Goal: Transaction & Acquisition: Purchase product/service

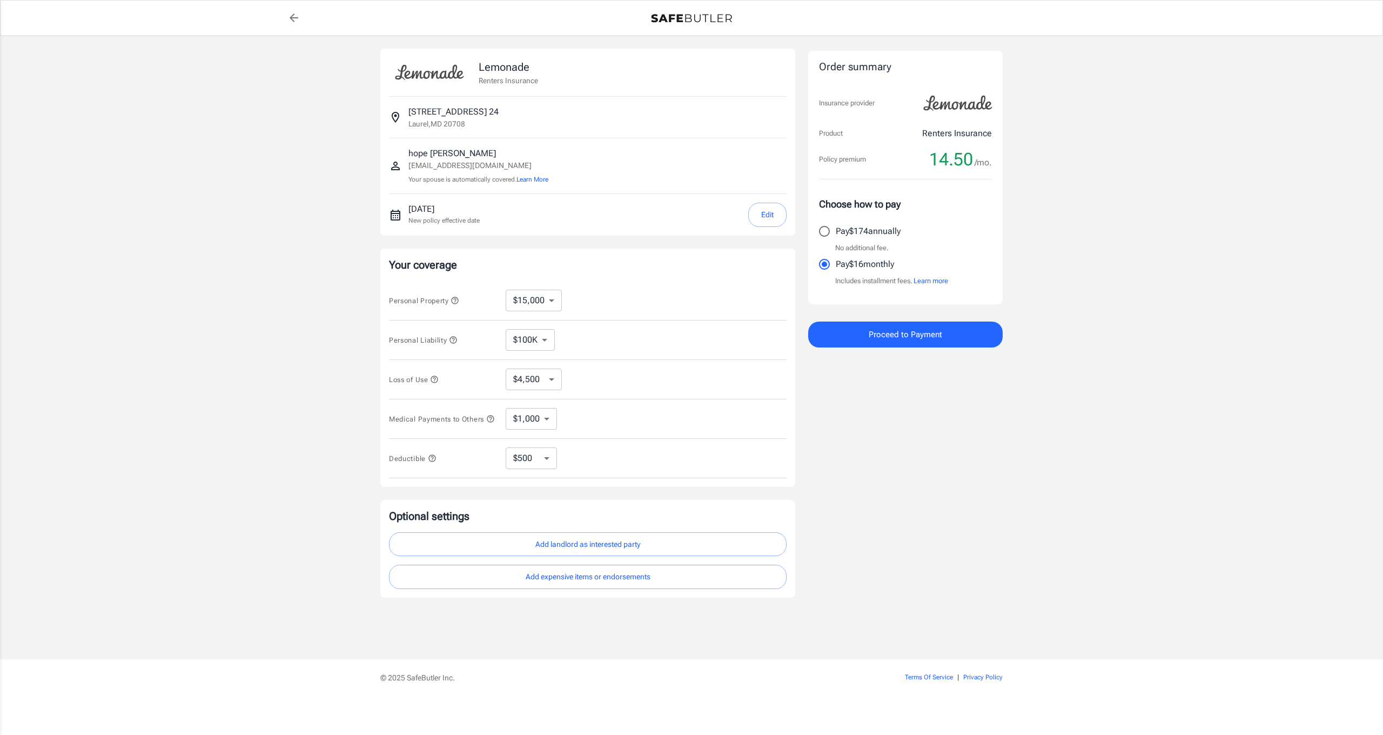
select select "15000"
select select "500"
click at [768, 215] on button "Edit" at bounding box center [767, 215] width 38 height 24
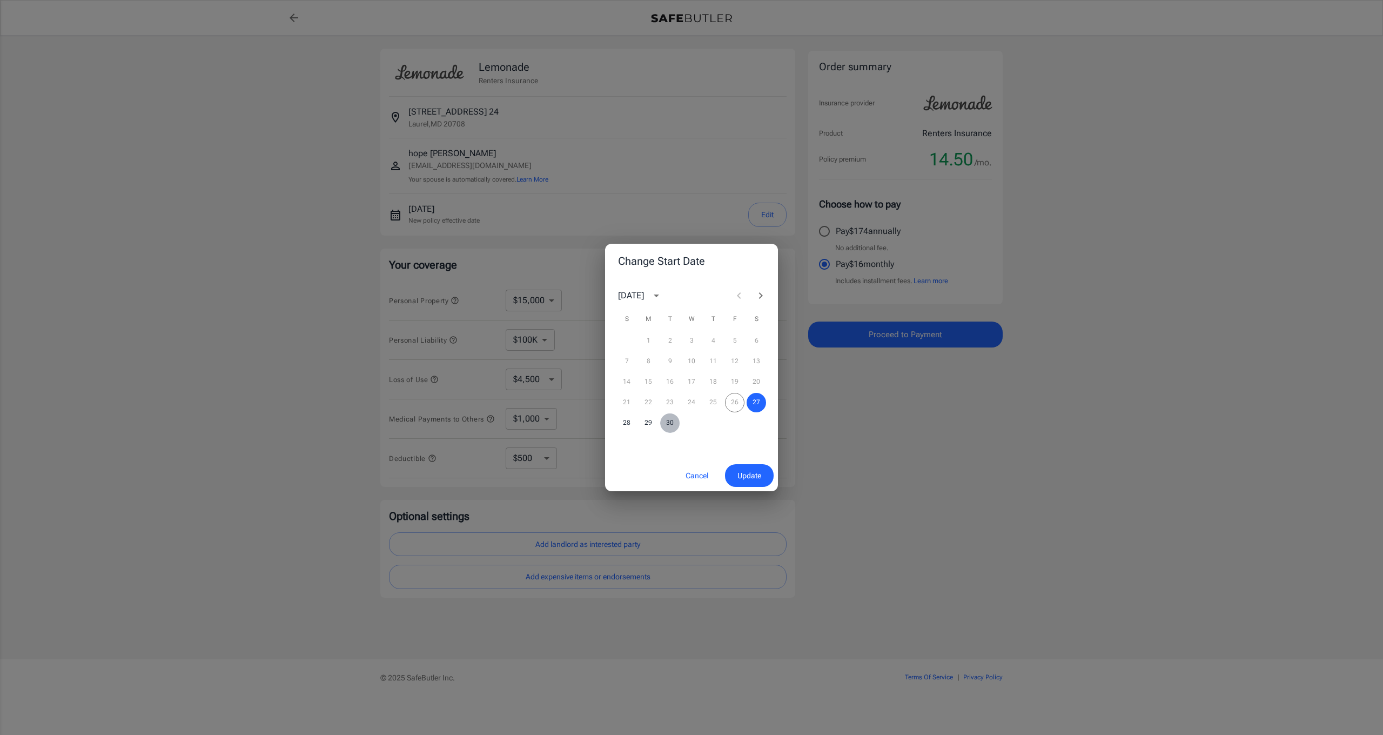
click at [665, 420] on button "30" at bounding box center [669, 422] width 19 height 19
click at [751, 469] on span "Update" at bounding box center [749, 476] width 24 height 14
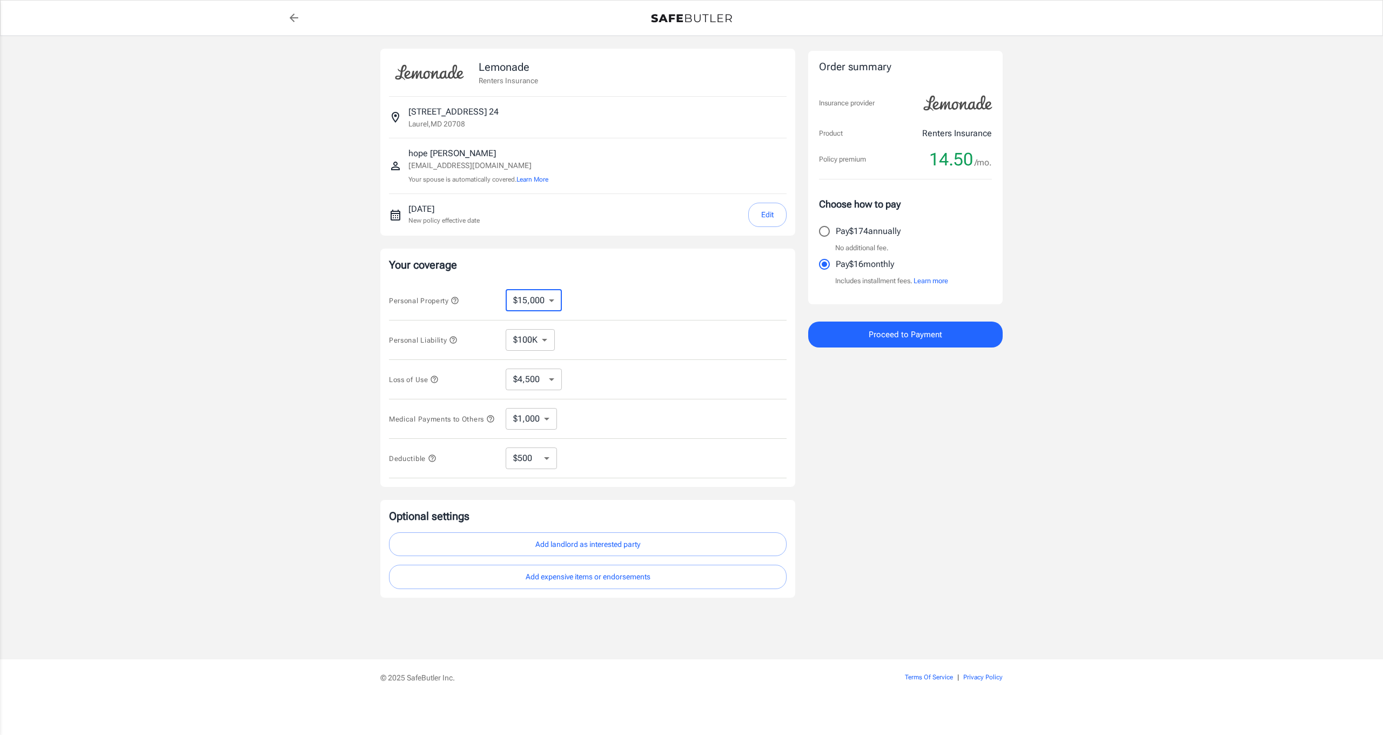
select select "100000"
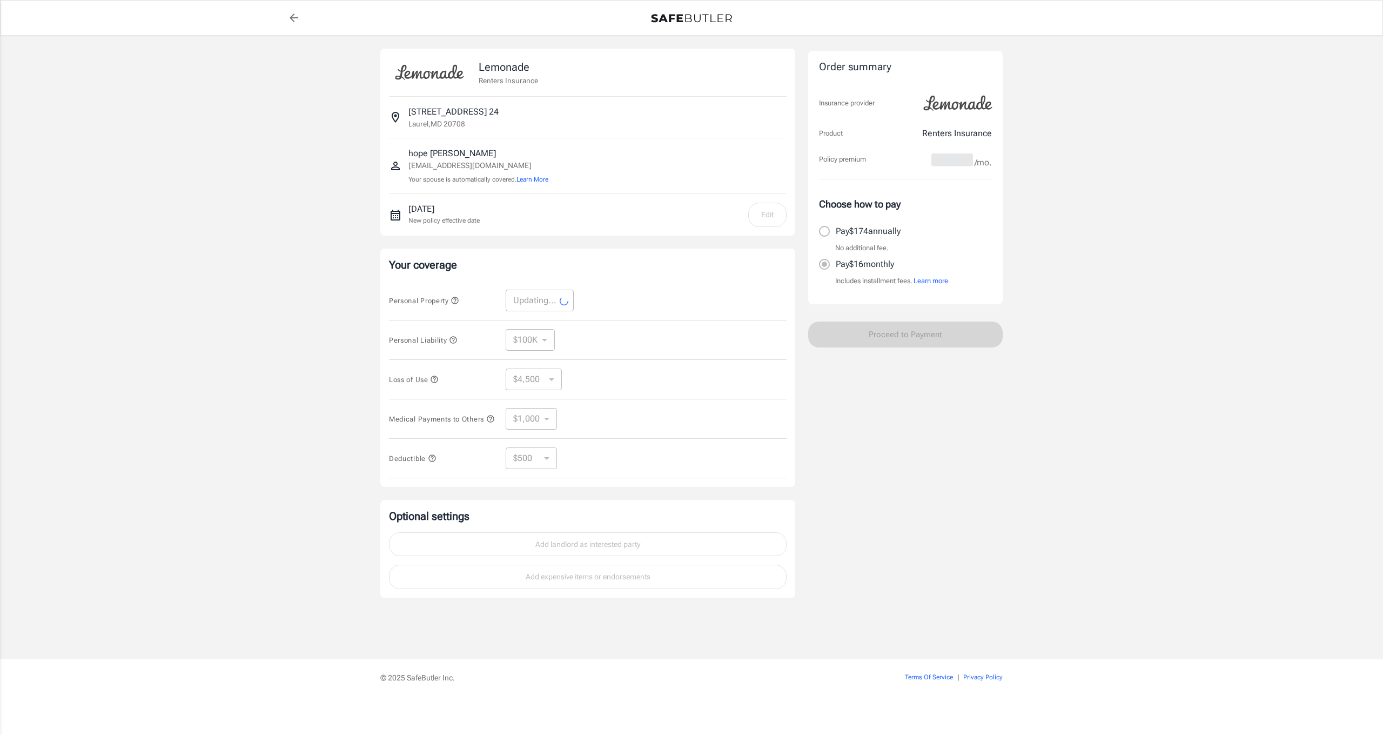
select select "100000"
select select "30000"
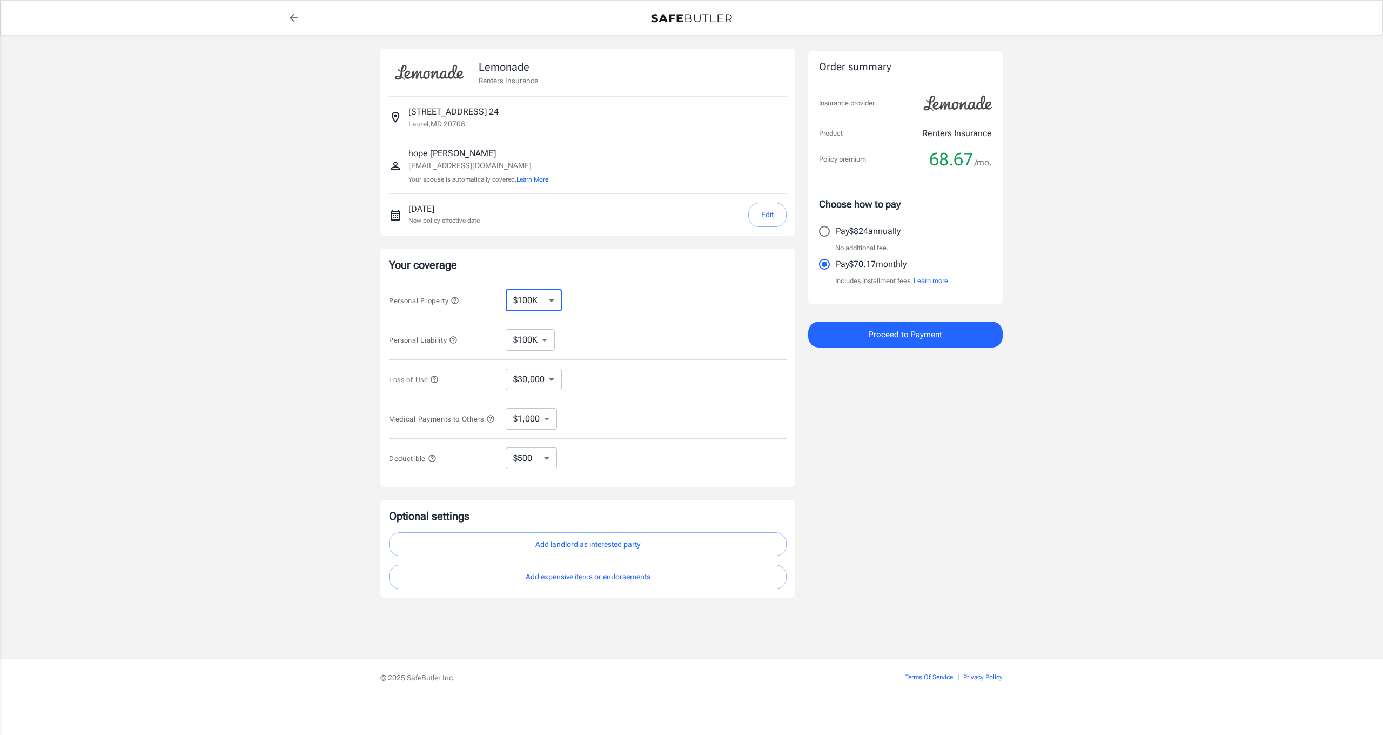
select select "15000"
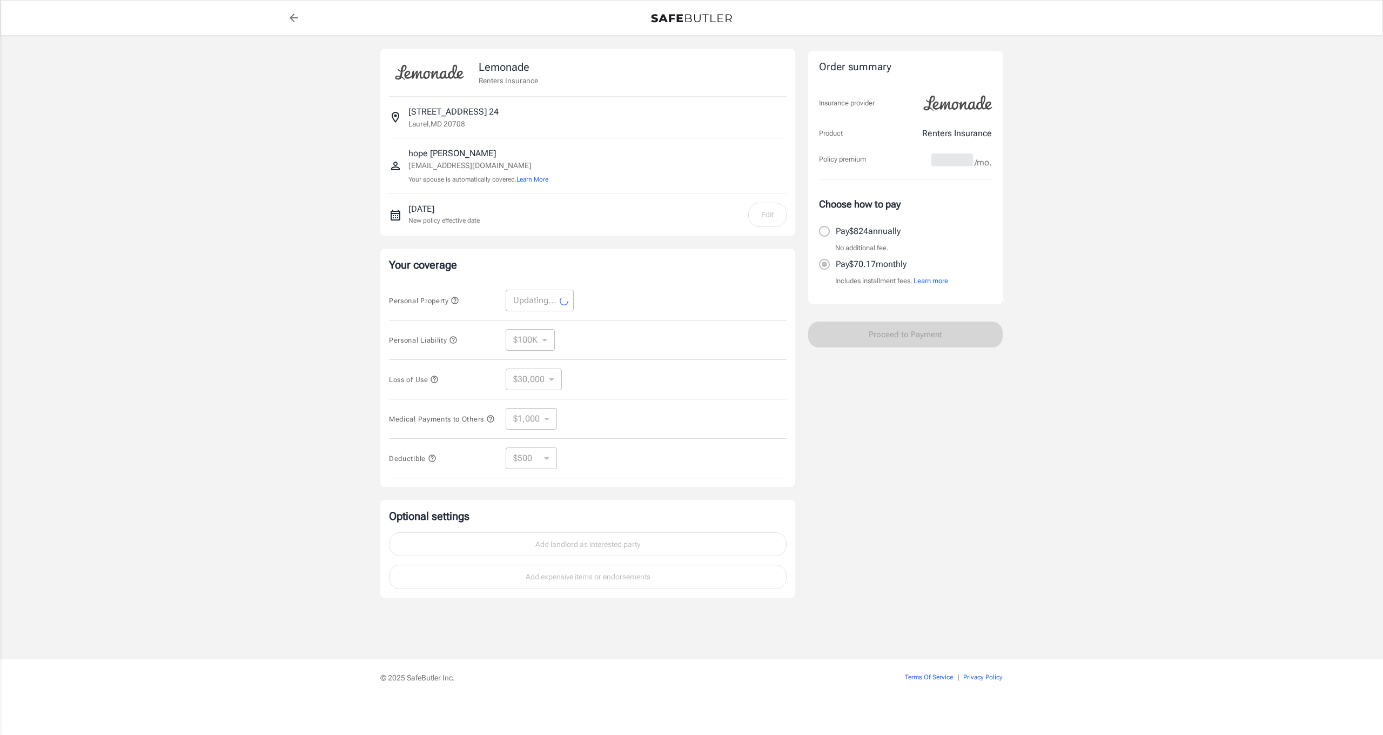
select select "15000"
select select "4500"
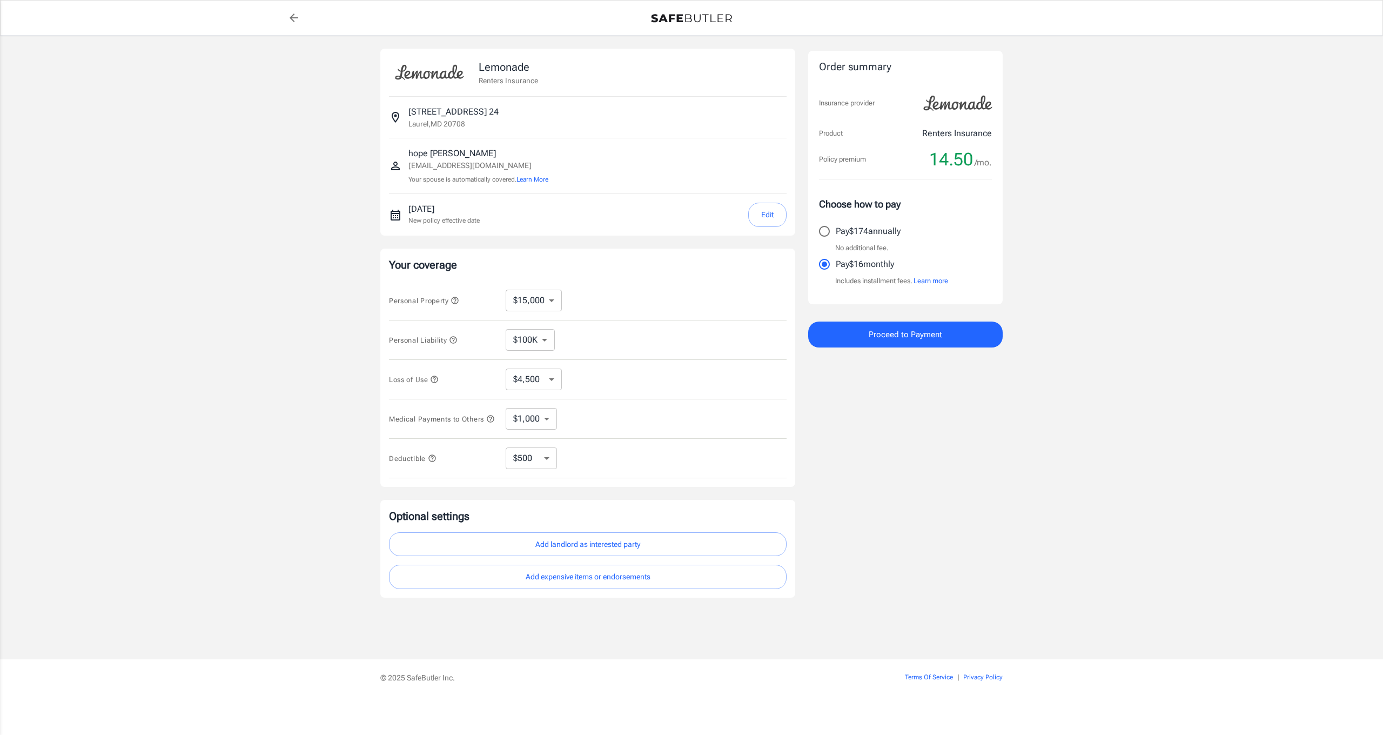
click at [924, 430] on div "Order summary Insurance provider Product Renters Insurance Policy premium 14.50…" at bounding box center [905, 323] width 194 height 549
click at [923, 333] on span "Proceed to Payment" at bounding box center [904, 334] width 73 height 14
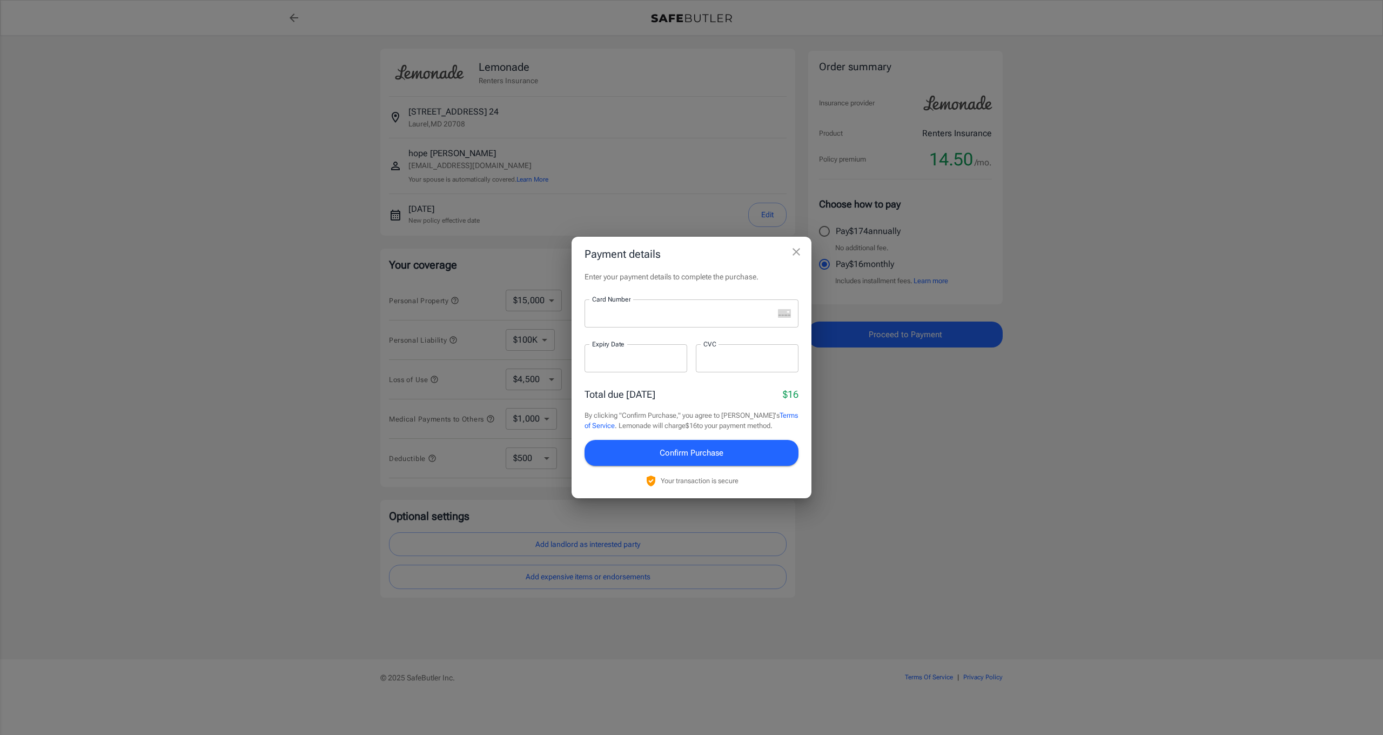
click at [685, 305] on div at bounding box center [678, 313] width 189 height 28
click at [616, 370] on div at bounding box center [635, 358] width 103 height 28
click at [976, 604] on div "Payment details Enter your payment details to complete the purchase. Card Numbe…" at bounding box center [691, 367] width 1383 height 735
click at [796, 255] on icon "close" at bounding box center [796, 251] width 13 height 13
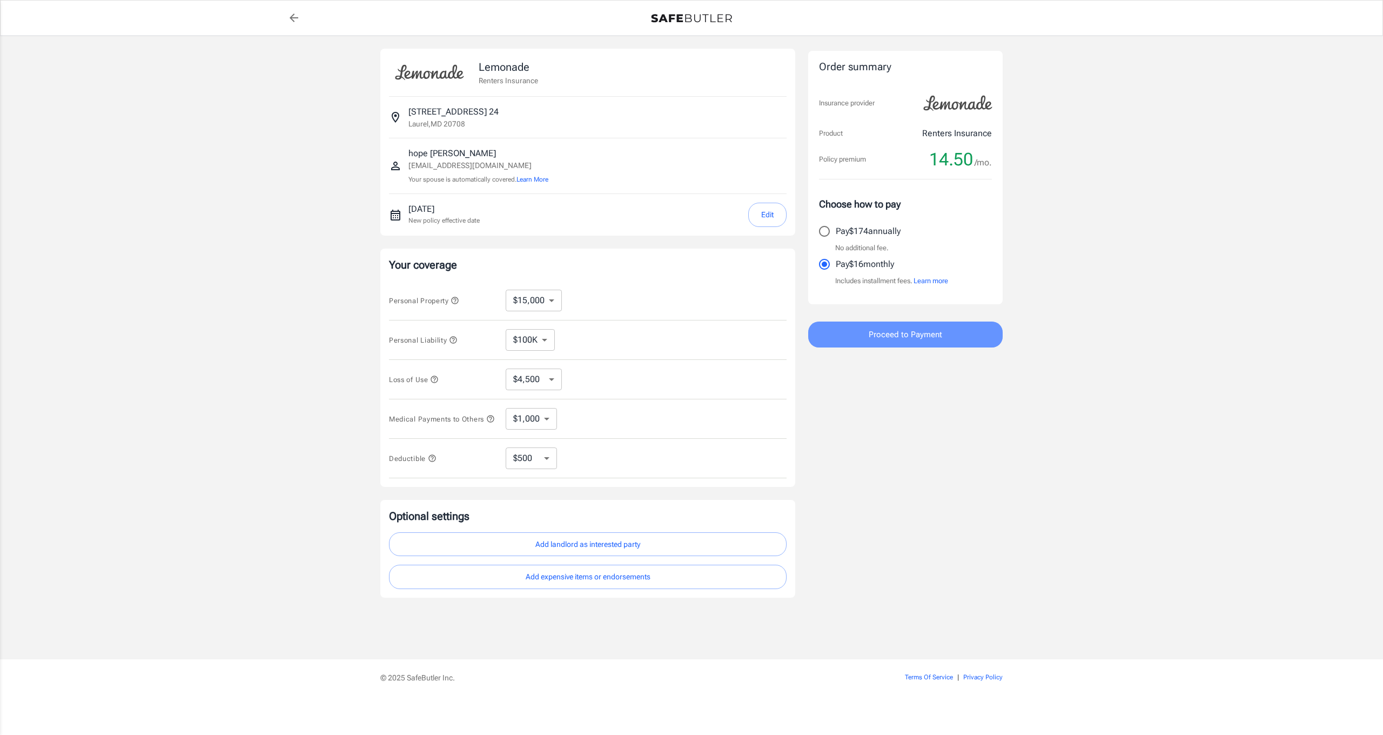
click at [879, 338] on span "Proceed to Payment" at bounding box center [904, 334] width 73 height 14
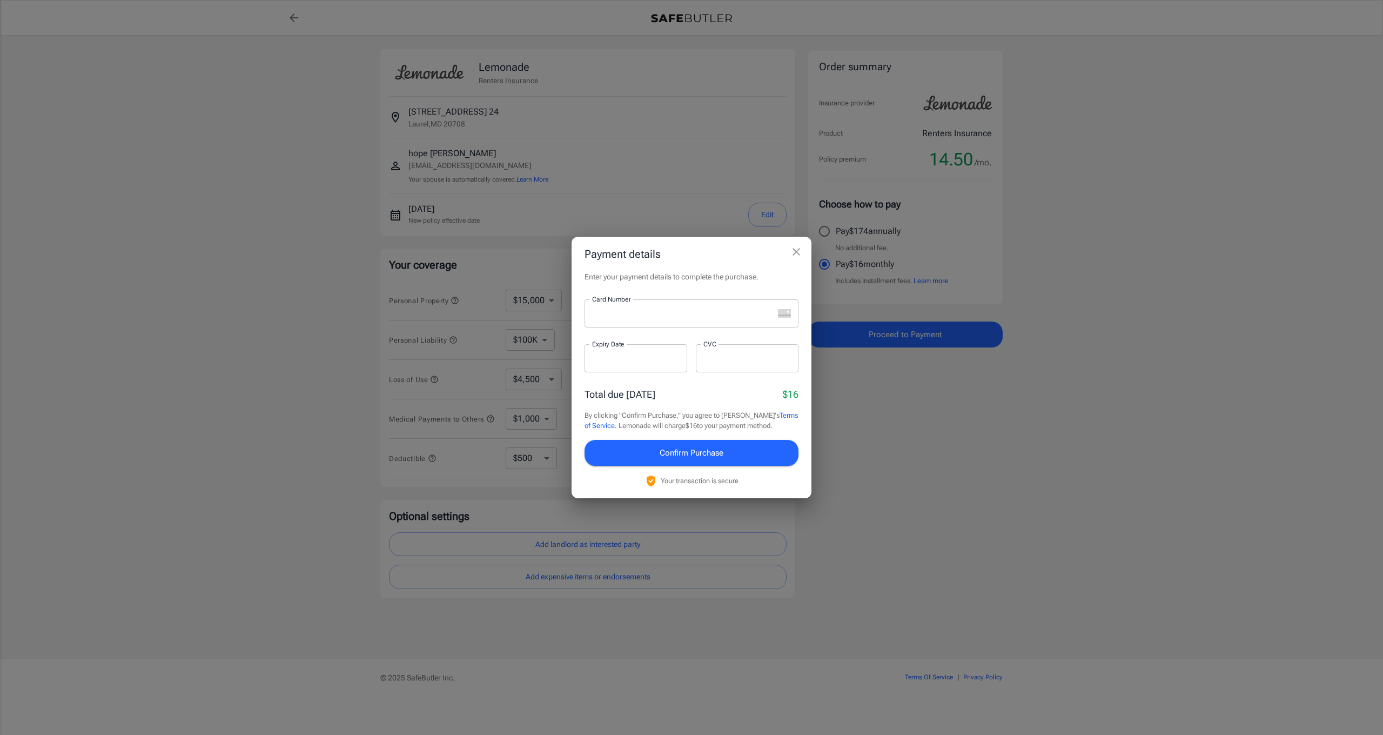
click at [616, 307] on div at bounding box center [678, 313] width 189 height 28
click at [724, 365] on div at bounding box center [747, 358] width 103 height 28
click at [665, 405] on div "Total due [DATE] $16 By clicking "Confirm Purchase," you agree to Lemonade's Te…" at bounding box center [691, 437] width 214 height 100
click at [799, 252] on icon "close" at bounding box center [796, 251] width 13 height 13
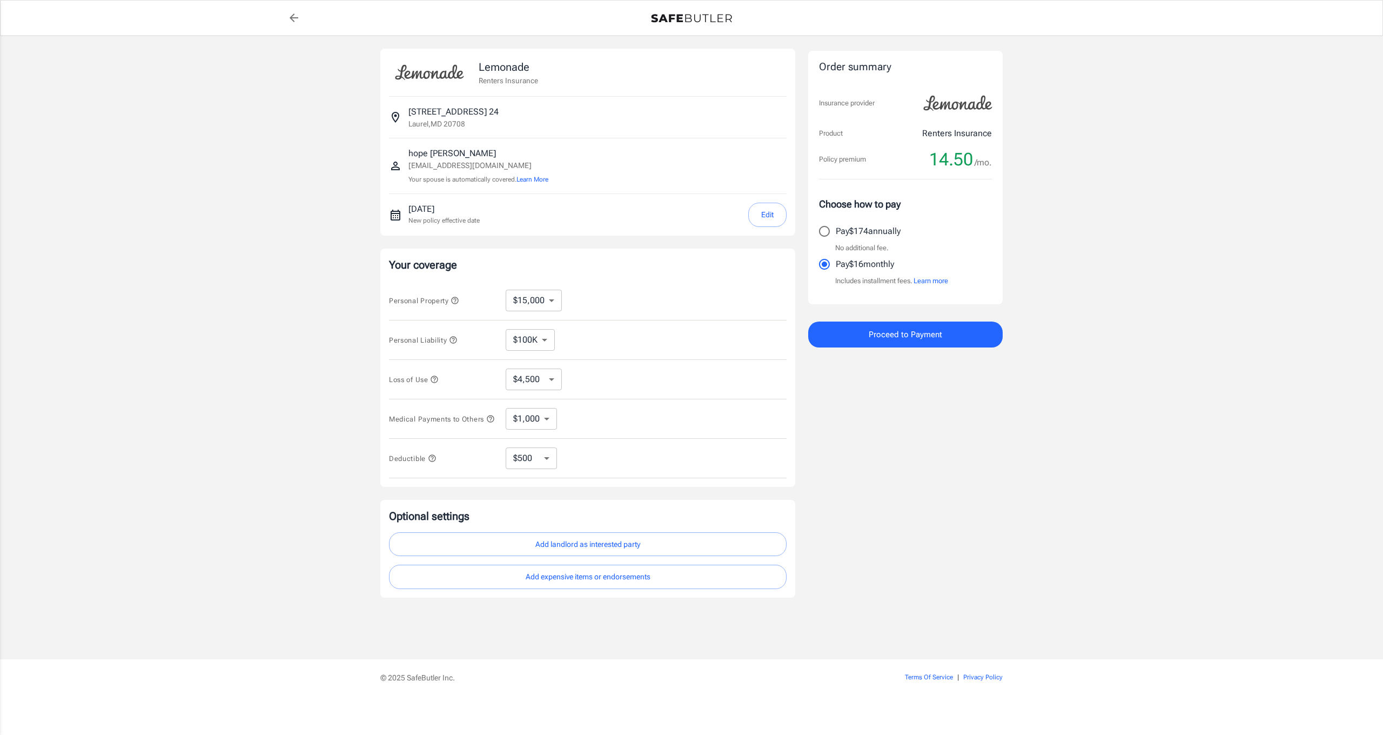
click at [881, 338] on span "Proceed to Payment" at bounding box center [904, 334] width 73 height 14
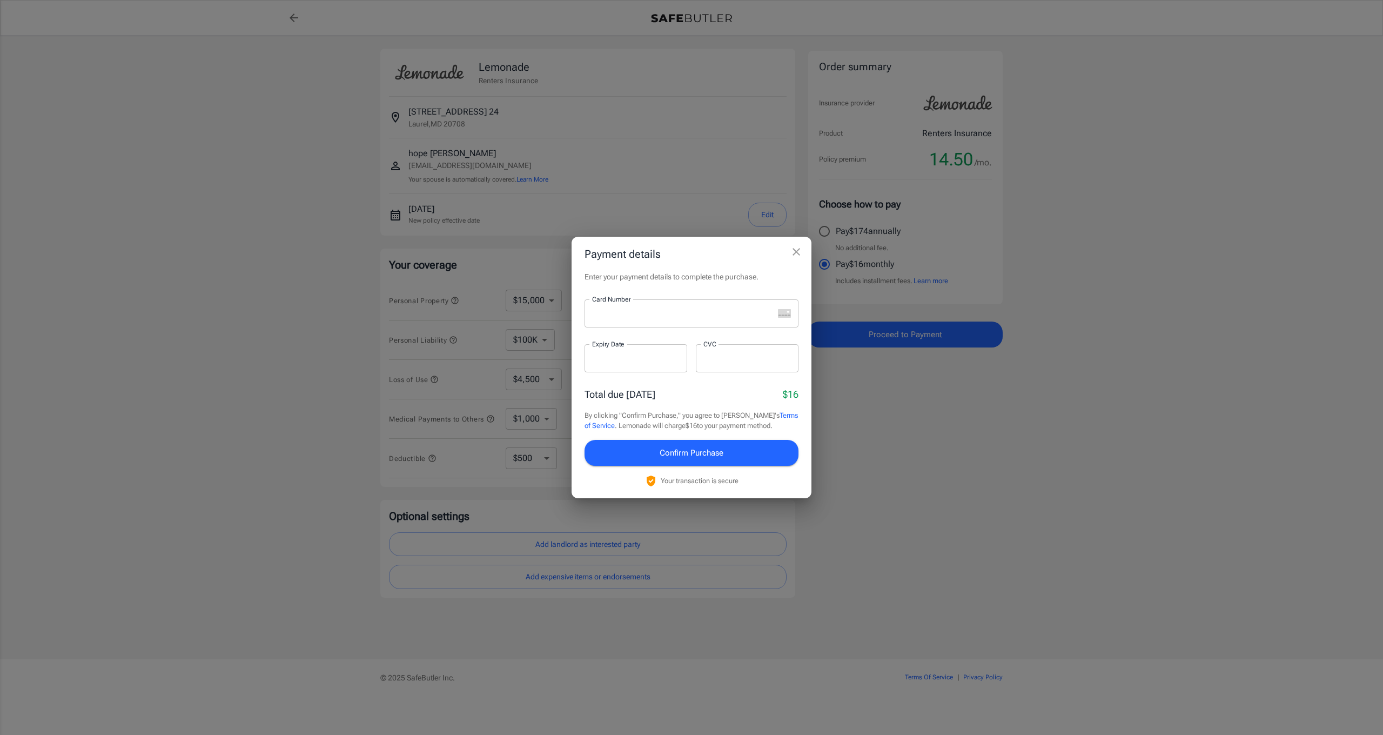
click at [641, 329] on div "Card Number Card Number ​" at bounding box center [691, 319] width 214 height 41
click at [641, 324] on div at bounding box center [678, 313] width 189 height 28
click at [607, 364] on div at bounding box center [635, 358] width 103 height 28
click at [723, 456] on span "Confirm Purchase" at bounding box center [691, 453] width 64 height 14
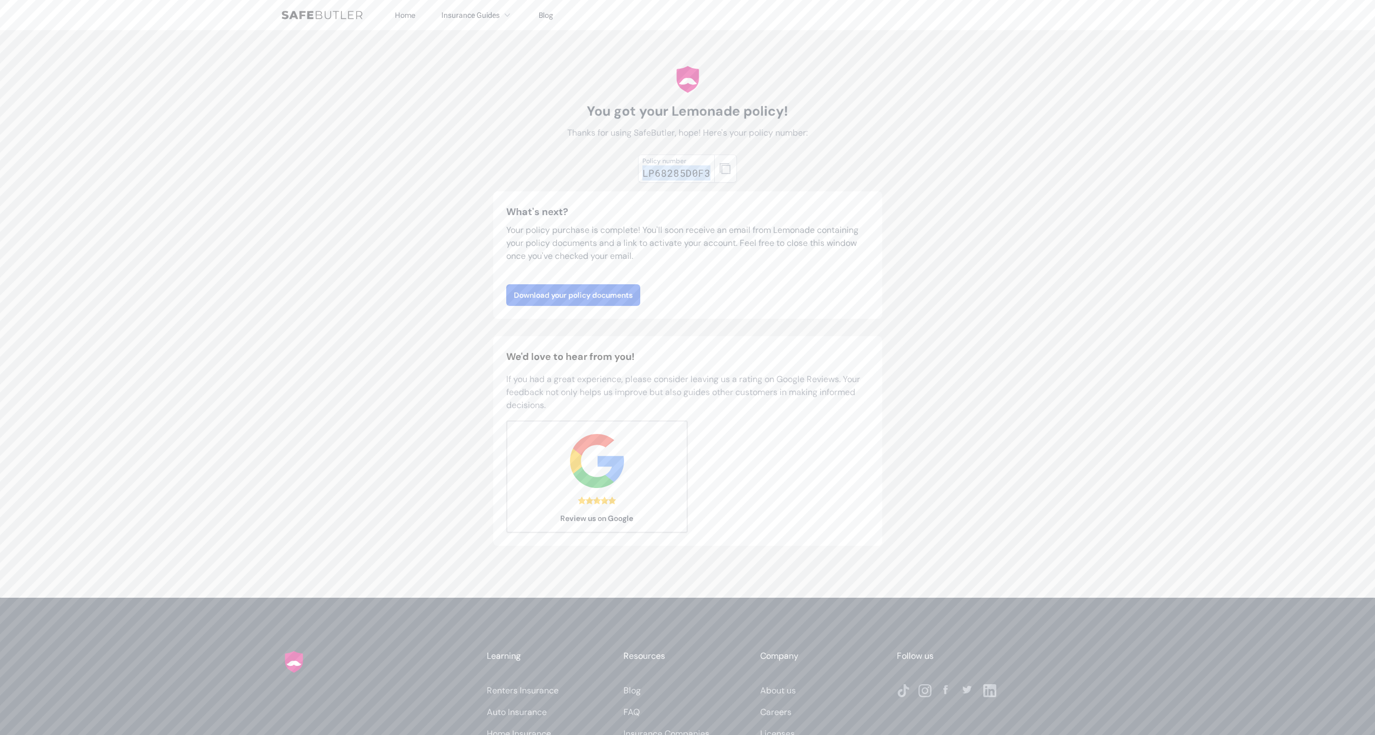
drag, startPoint x: 709, startPoint y: 192, endPoint x: 643, endPoint y: 187, distance: 66.6
click at [643, 180] on div "LP68285D0F3" at bounding box center [676, 172] width 68 height 15
copy div "LP68285D0F3"
click at [616, 306] on link "Download your policy documents" at bounding box center [573, 295] width 134 height 22
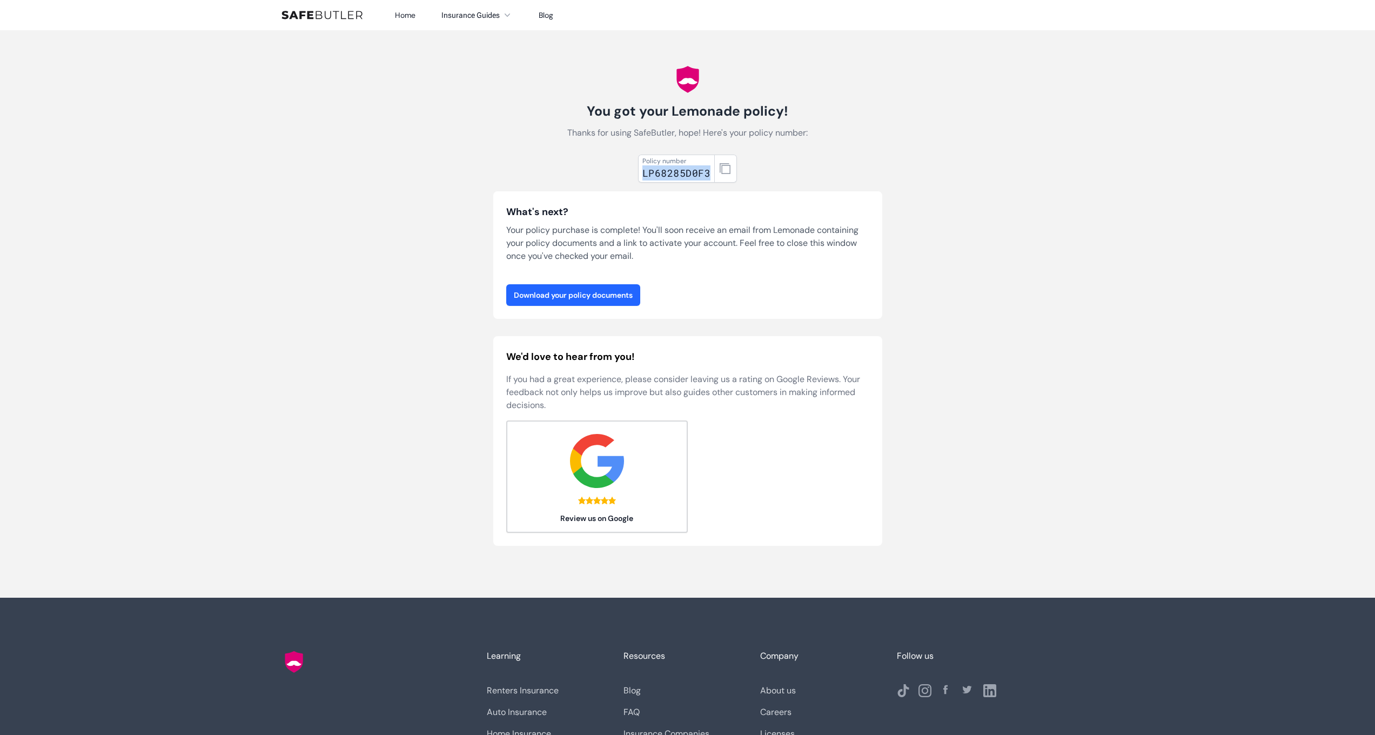
click at [569, 306] on link "Download your policy documents" at bounding box center [573, 295] width 134 height 22
click at [577, 306] on link "Download your policy documents" at bounding box center [573, 295] width 134 height 22
